Goal: Check status: Check status

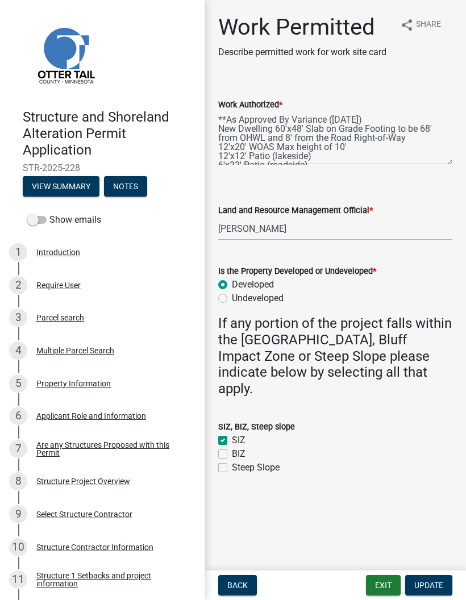
select select "4ffc802c-a91c-4807-8d38-a10afb9862f8"
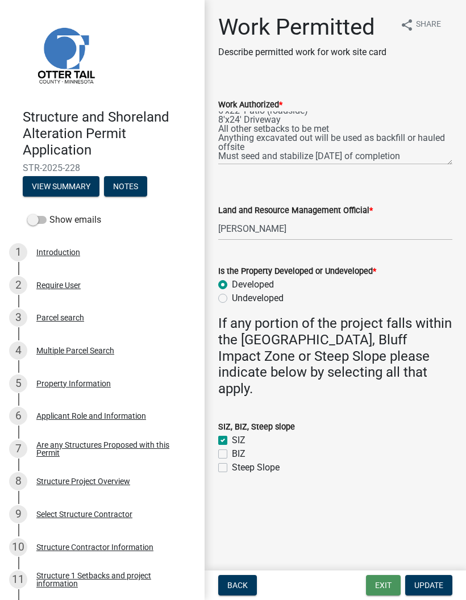
click at [381, 584] on button "Exit" at bounding box center [383, 585] width 35 height 20
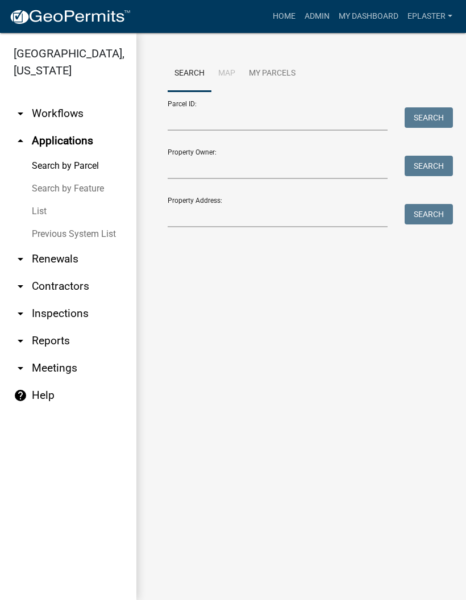
click at [97, 316] on link "arrow_drop_down Inspections" at bounding box center [68, 313] width 136 height 27
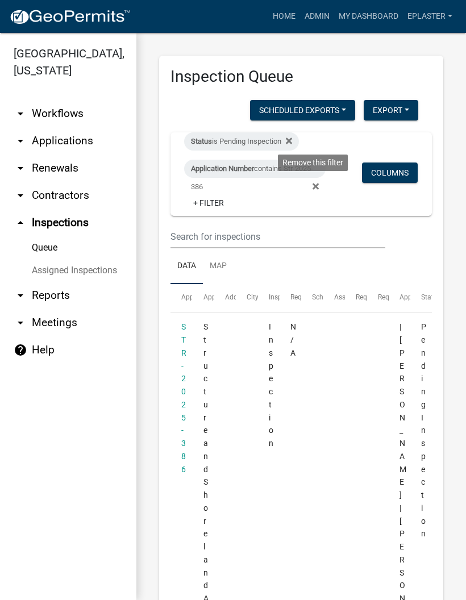
click at [315, 187] on icon at bounding box center [315, 186] width 6 height 6
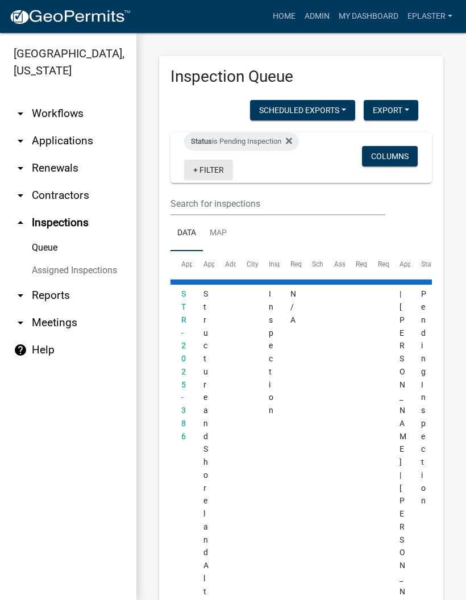
click at [213, 173] on link "+ Filter" at bounding box center [208, 170] width 49 height 20
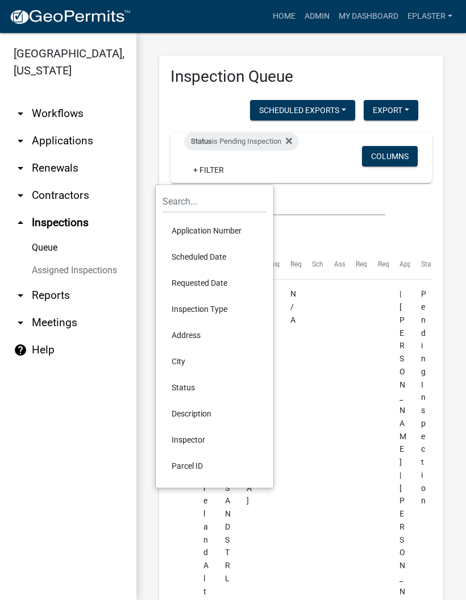
click at [211, 463] on li "Parcel ID" at bounding box center [214, 466] width 104 height 26
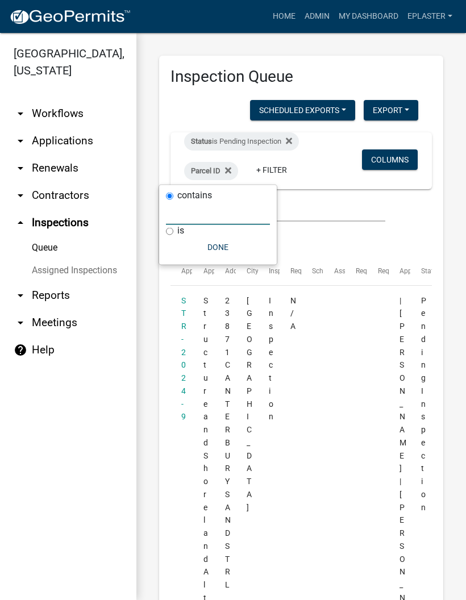
click at [219, 217] on input "text" at bounding box center [218, 213] width 104 height 23
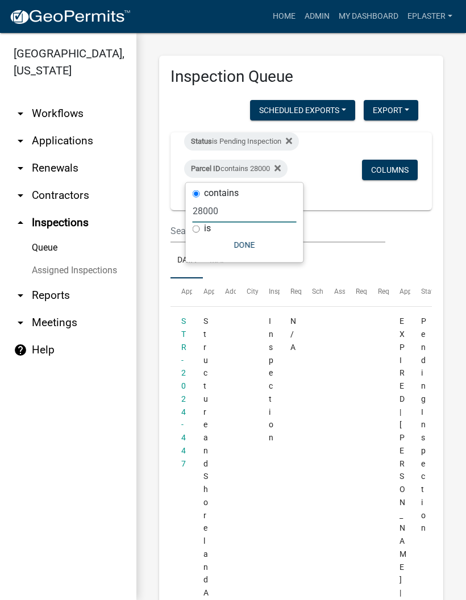
type input "28000"
click at [243, 243] on button "Done" at bounding box center [245, 245] width 104 height 20
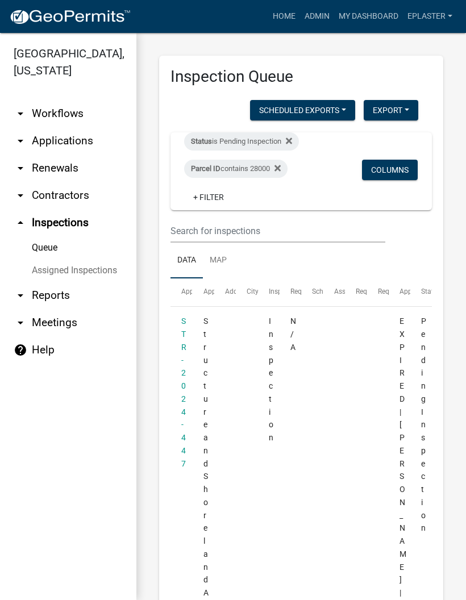
click at [182, 331] on link "STR-2024-447" at bounding box center [183, 391] width 5 height 151
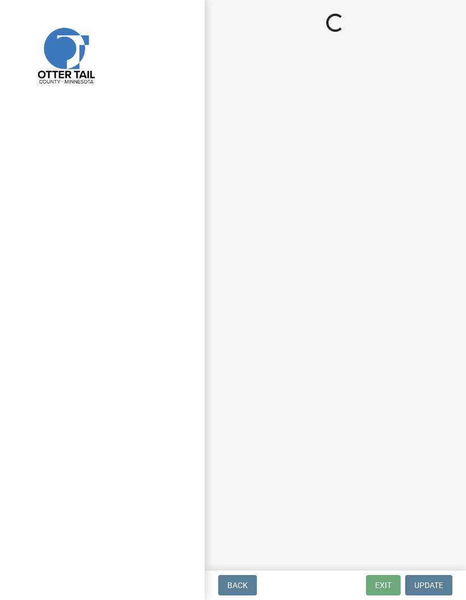
select select "710d5f49-2663-4e73-9718-d0c4e189f5ed"
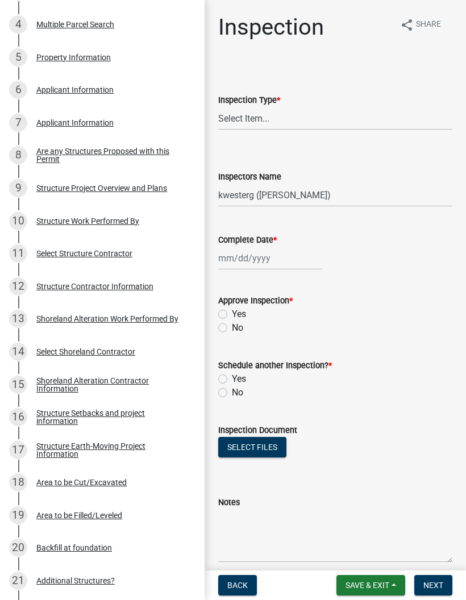
scroll to position [327, 0]
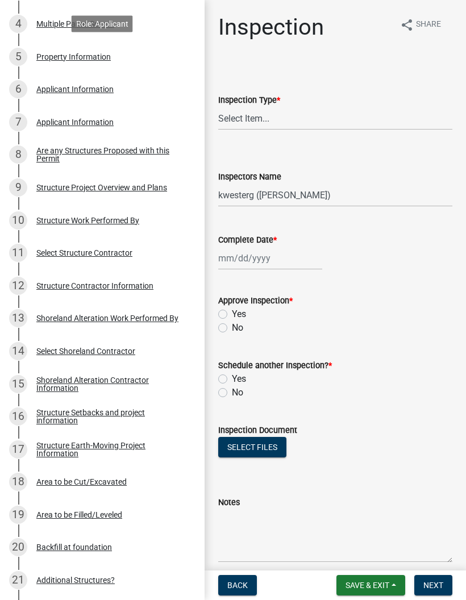
click at [139, 51] on div "5 Property Information" at bounding box center [97, 57] width 177 height 18
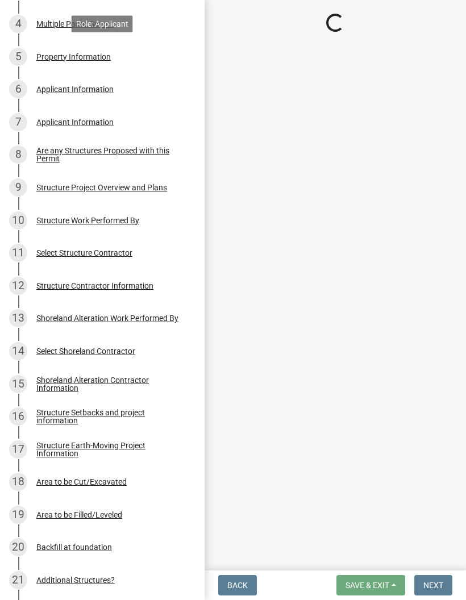
select select "6afe36db-152f-4d3a-8e8a-53aeea6aeb17"
select select "91995f90-6606-463b-bec3-c5862f147548"
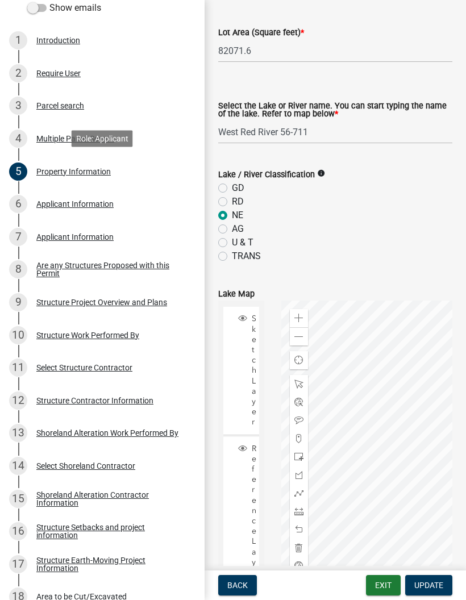
scroll to position [207, 0]
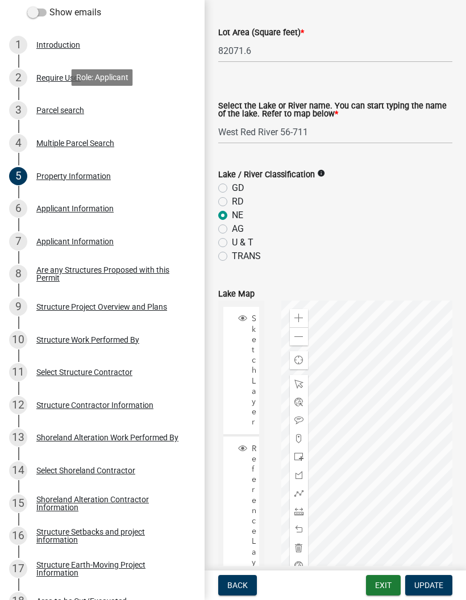
click at [137, 106] on div "3 Parcel search" at bounding box center [97, 110] width 177 height 18
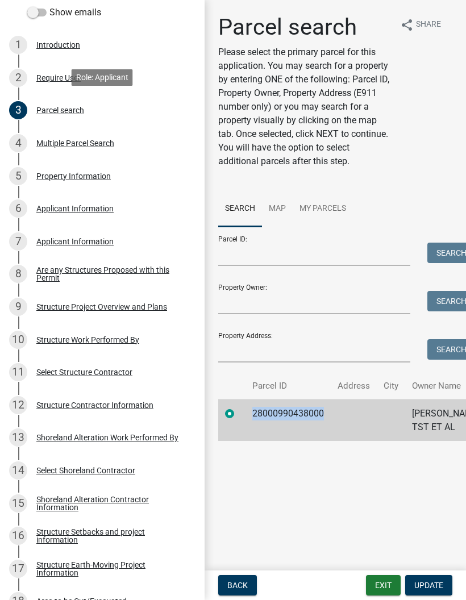
copy td "28000990438000"
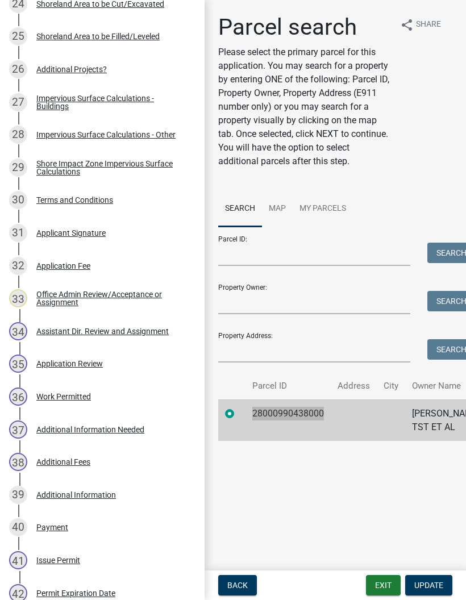
scroll to position [997, 0]
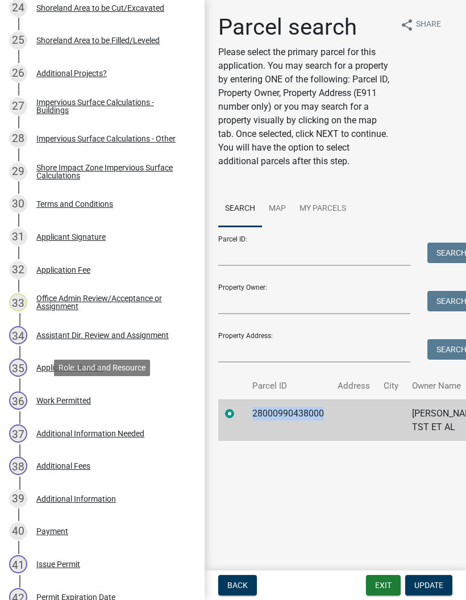
click at [65, 403] on div "Work Permitted" at bounding box center [63, 400] width 55 height 8
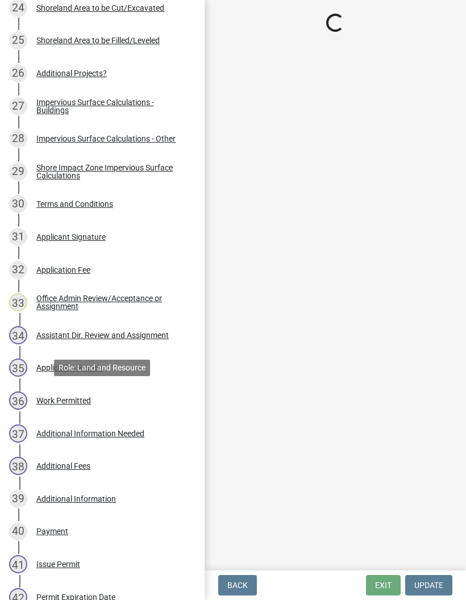
select select "ab2e7446-72a0-49c6-a36a-5181bad2fe68"
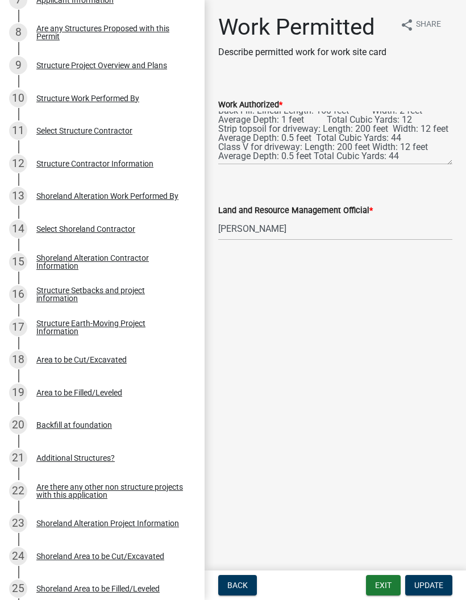
scroll to position [429, 0]
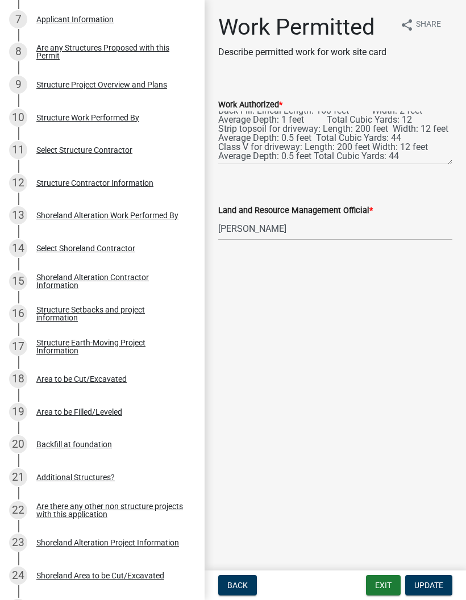
click at [160, 81] on div "Structure Project Overview and Plans" at bounding box center [101, 85] width 131 height 8
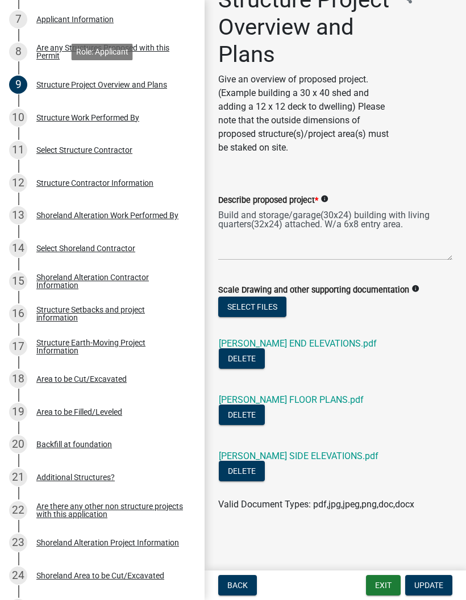
scroll to position [27, 0]
click at [321, 399] on link "[PERSON_NAME] FLOOR PLANS.pdf" at bounding box center [291, 399] width 145 height 11
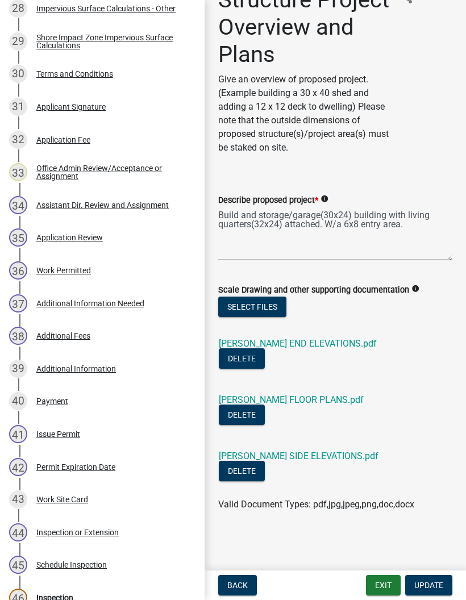
scroll to position [1127, 0]
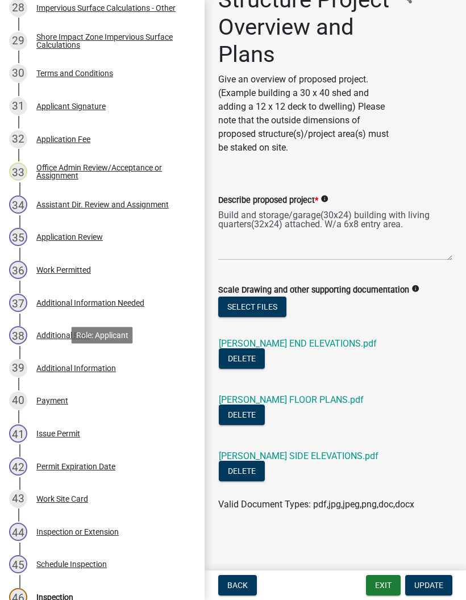
click at [154, 365] on div "39 Additional Information" at bounding box center [97, 368] width 177 height 18
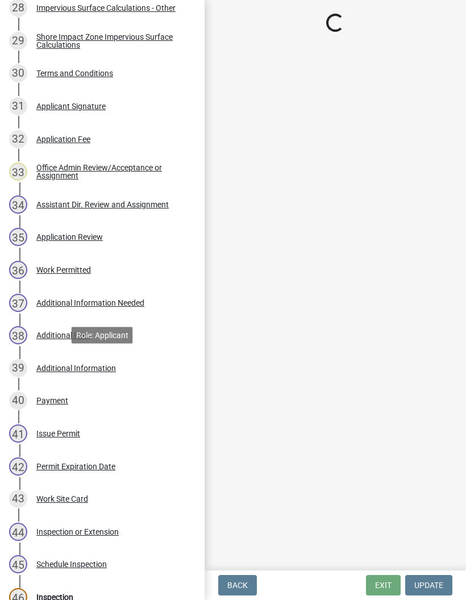
scroll to position [0, 0]
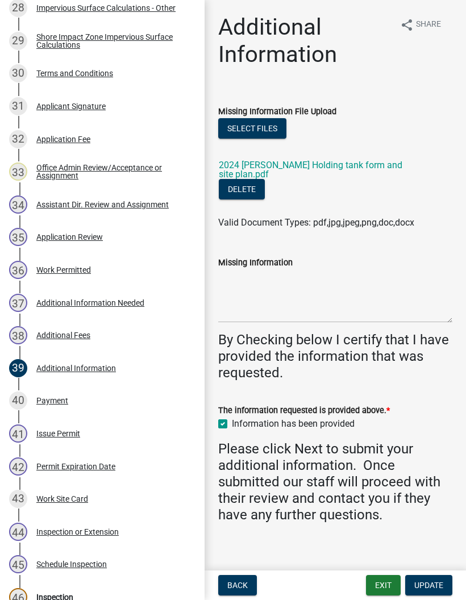
click at [365, 167] on link "2024 [PERSON_NAME] Holding tank form and site plan.pdf" at bounding box center [310, 170] width 183 height 20
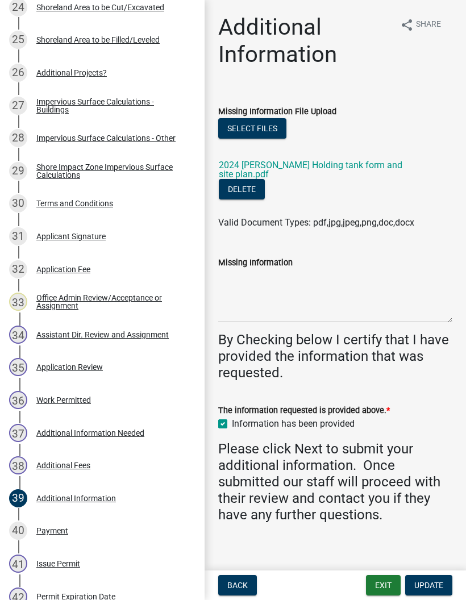
scroll to position [1016, 0]
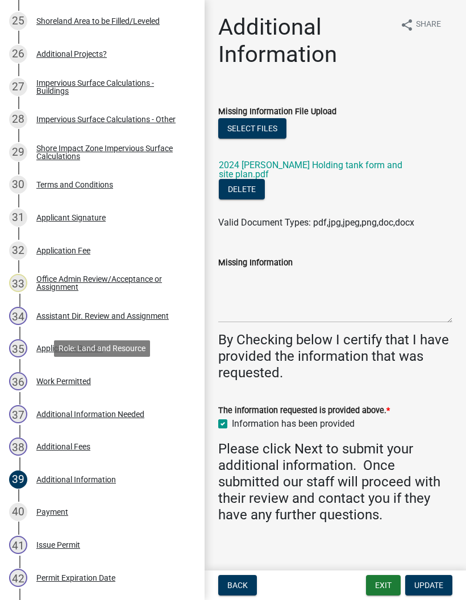
click at [154, 377] on div "36 Work Permitted" at bounding box center [97, 381] width 177 height 18
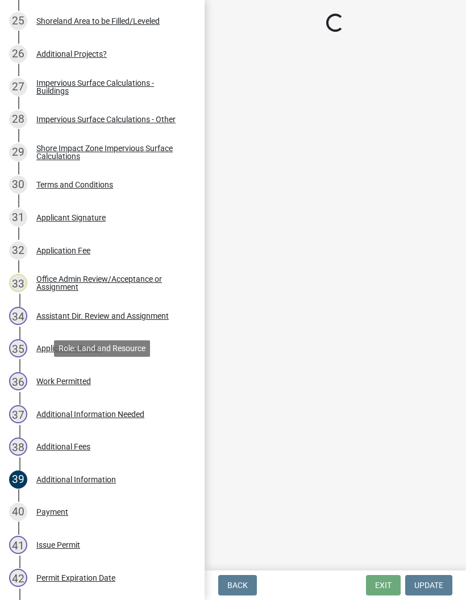
select select "ab2e7446-72a0-49c6-a36a-5181bad2fe68"
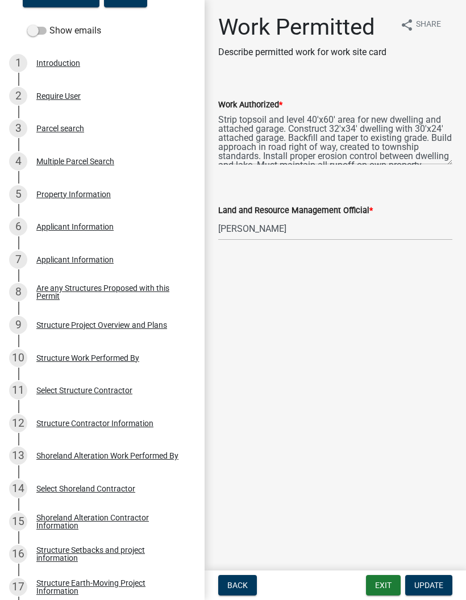
scroll to position [189, 0]
click at [165, 321] on div "Structure Project Overview and Plans" at bounding box center [101, 325] width 131 height 8
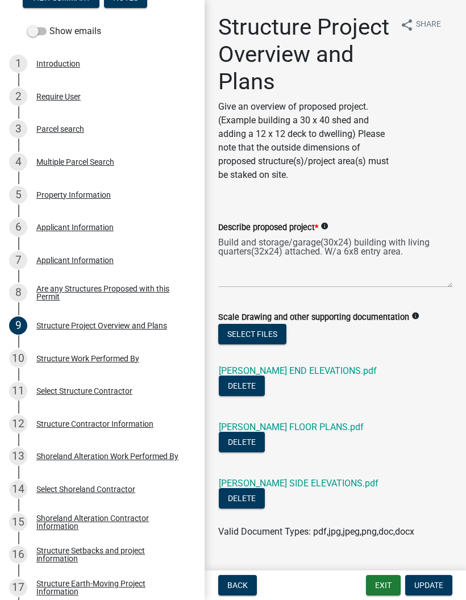
click at [331, 365] on link "[PERSON_NAME] END ELEVATIONS.pdf" at bounding box center [298, 370] width 158 height 11
click at [315, 428] on link "[PERSON_NAME] FLOOR PLANS.pdf" at bounding box center [291, 426] width 145 height 11
